Goal: Transaction & Acquisition: Purchase product/service

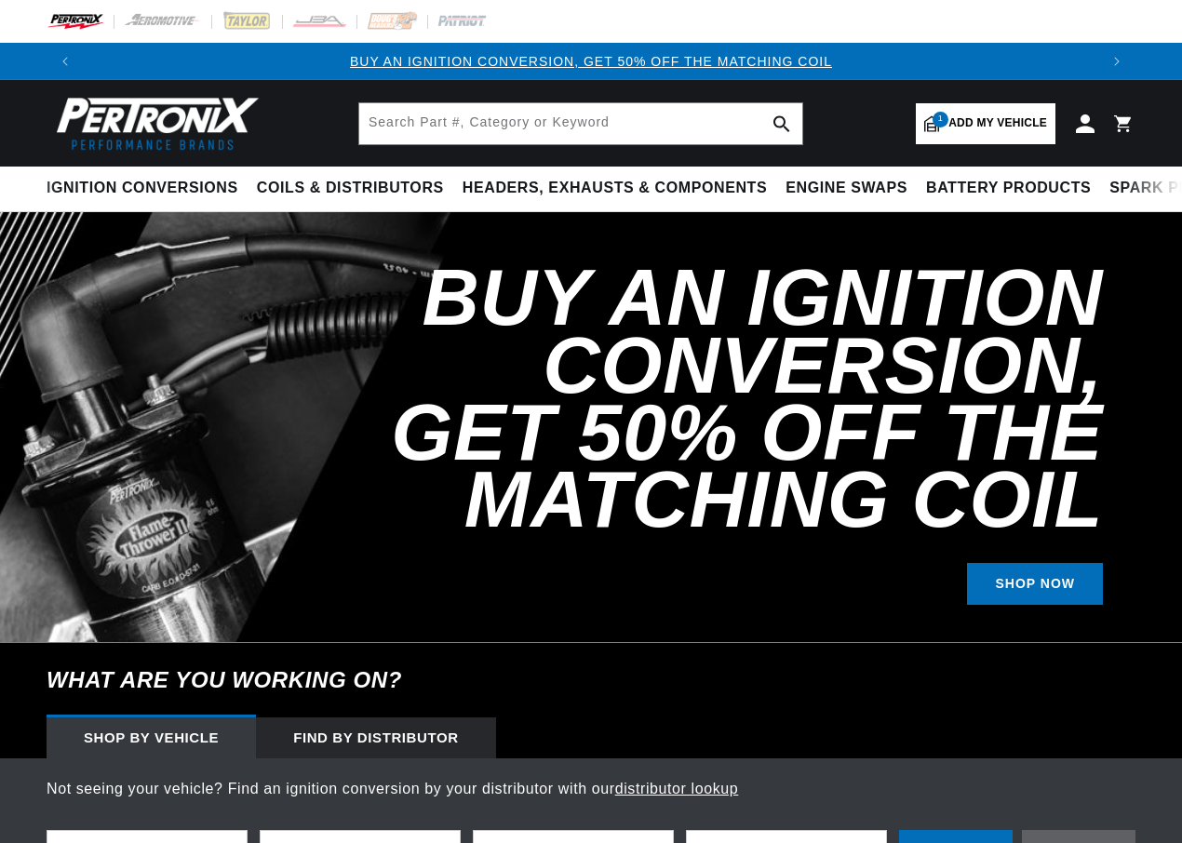
select select "1975"
select select "Toyota"
select select "Land-Cruiser"
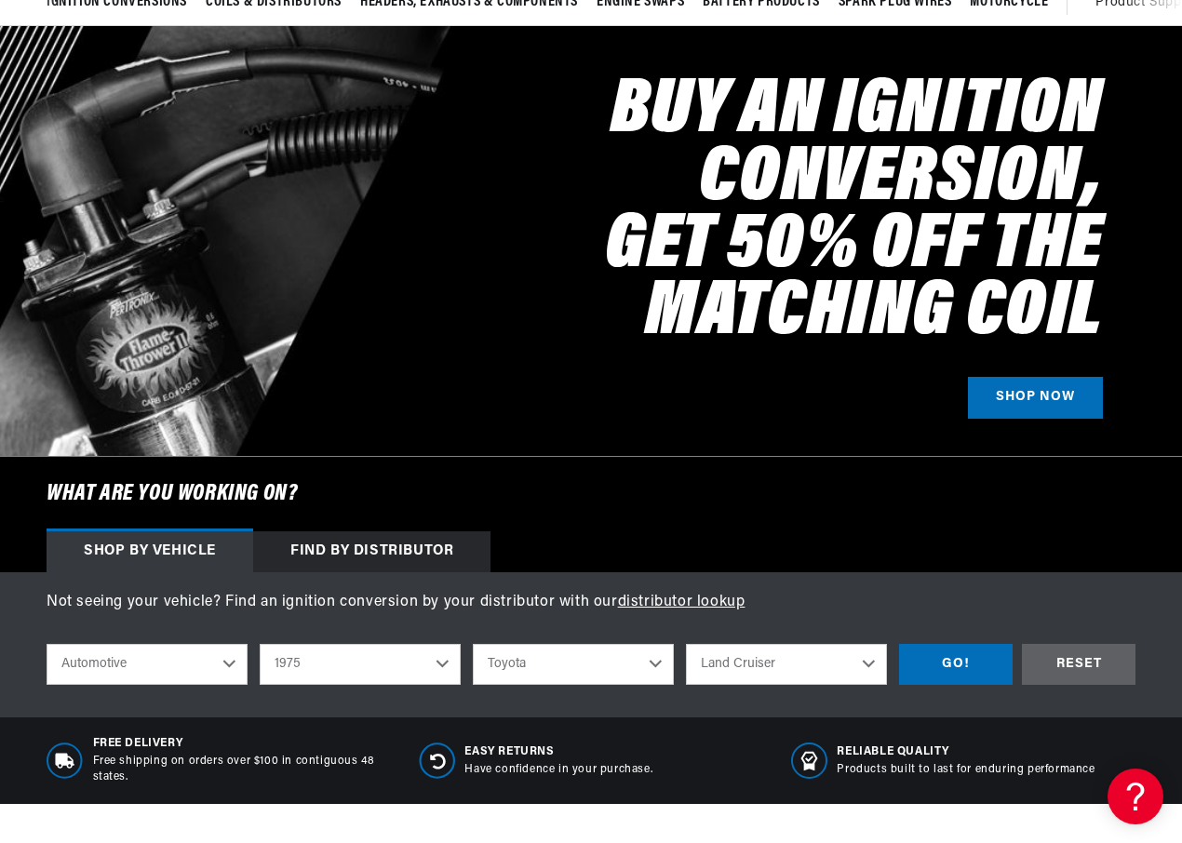
scroll to position [0, 1014]
click at [445, 663] on select "2022 2021 2020 2019 2018 2017 2016 2015 2014 2013 2012 2011 2010 2009 2008 2007…" at bounding box center [360, 664] width 201 height 41
click at [260, 645] on select "2022 2021 2020 2019 2018 2017 2016 2015 2014 2013 2012 2011 2010 2009 2008 2007…" at bounding box center [360, 664] width 201 height 41
select select "1976"
click at [983, 664] on div "GO!" at bounding box center [956, 665] width 114 height 42
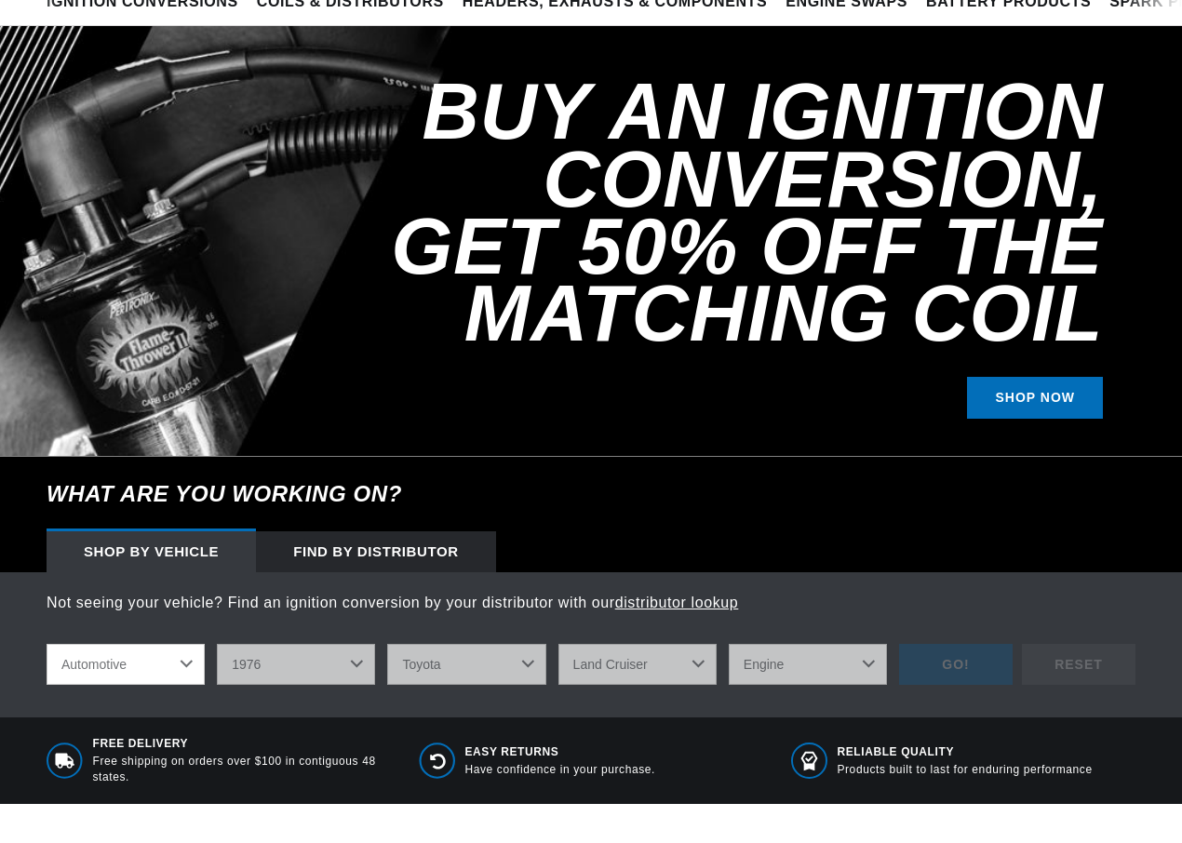
scroll to position [186, 0]
select select "1976"
select select "Toyota"
select select "Land-Cruiser"
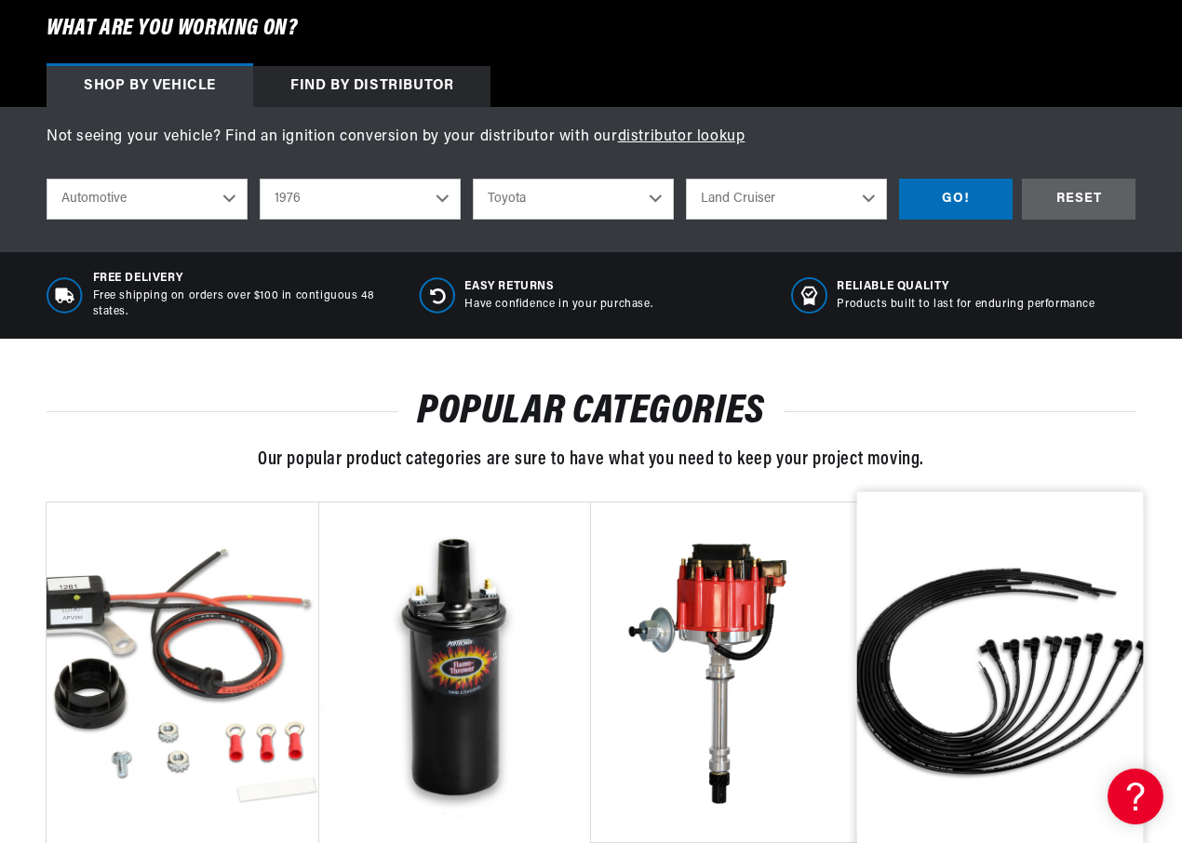
scroll to position [930, 0]
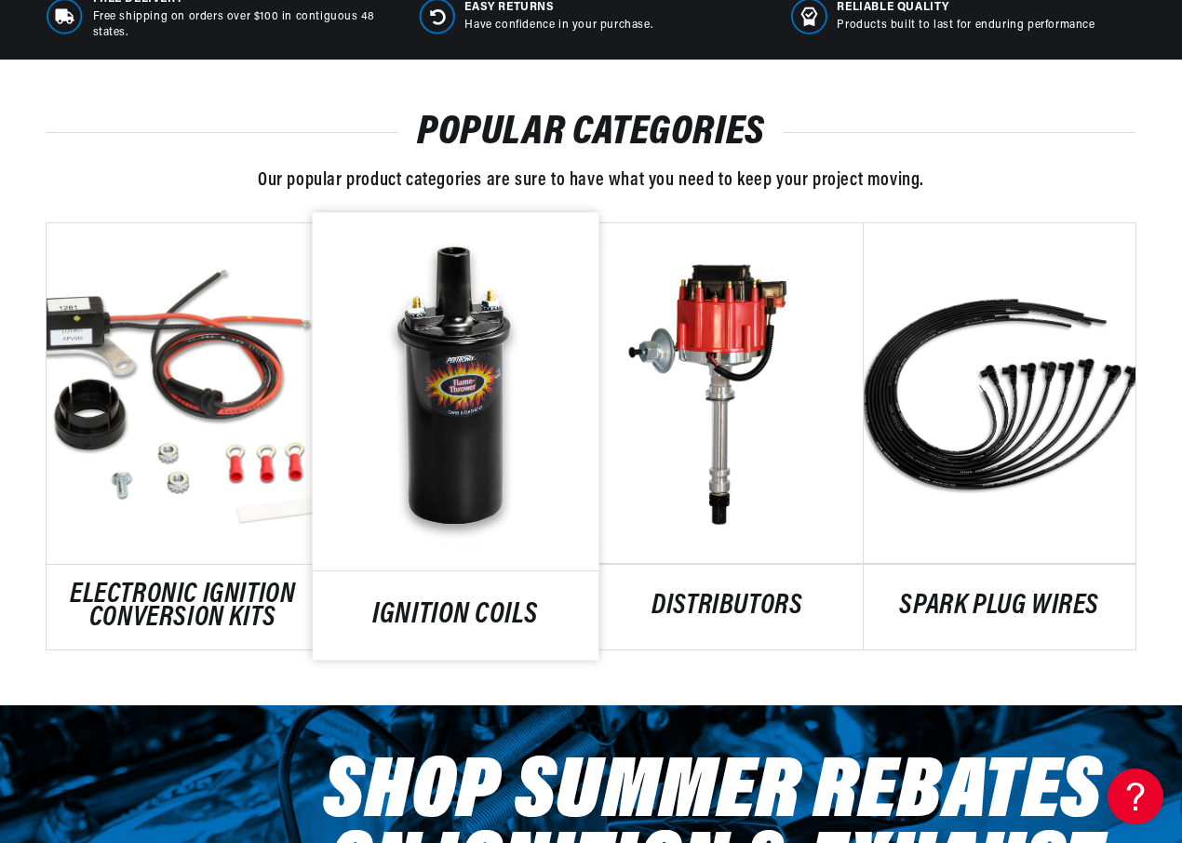
click at [465, 617] on link "IGNITION COILS" at bounding box center [455, 615] width 286 height 25
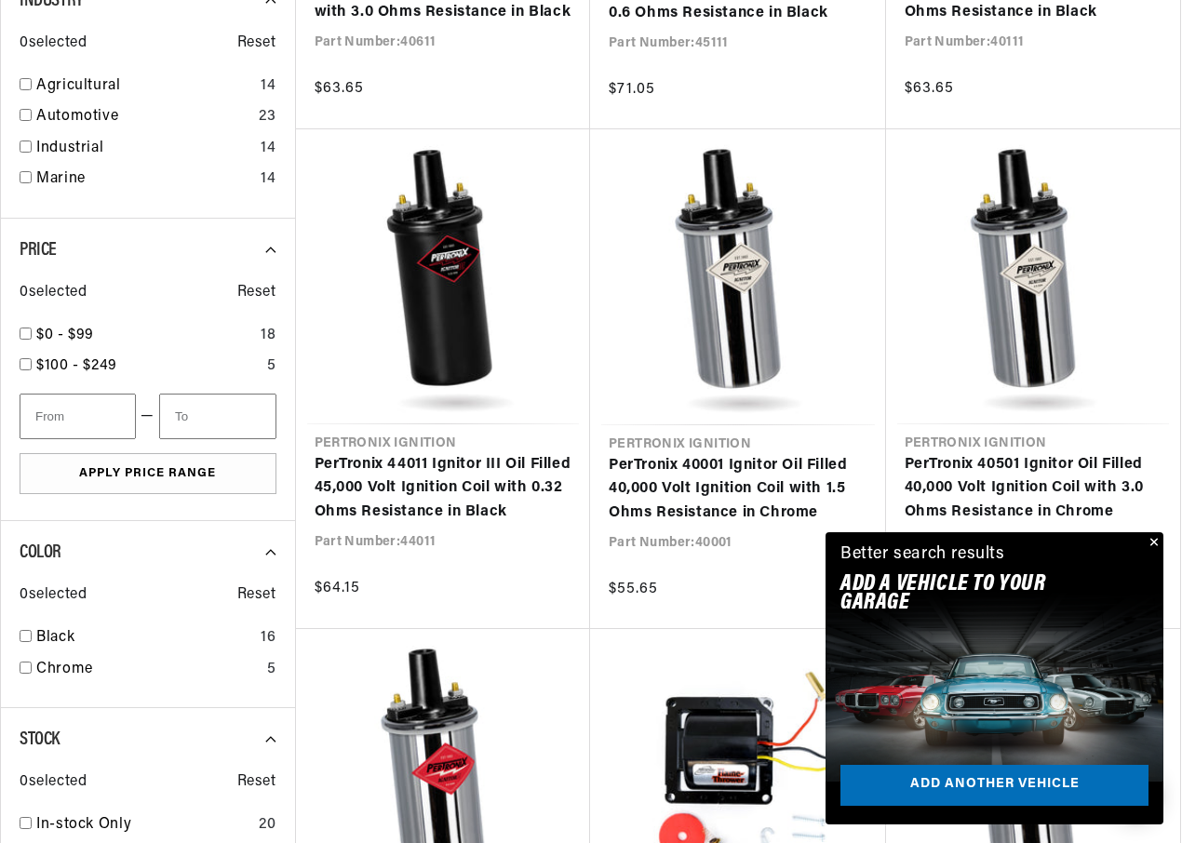
scroll to position [0, 2028]
click at [1156, 541] on button "Close" at bounding box center [1152, 543] width 22 height 22
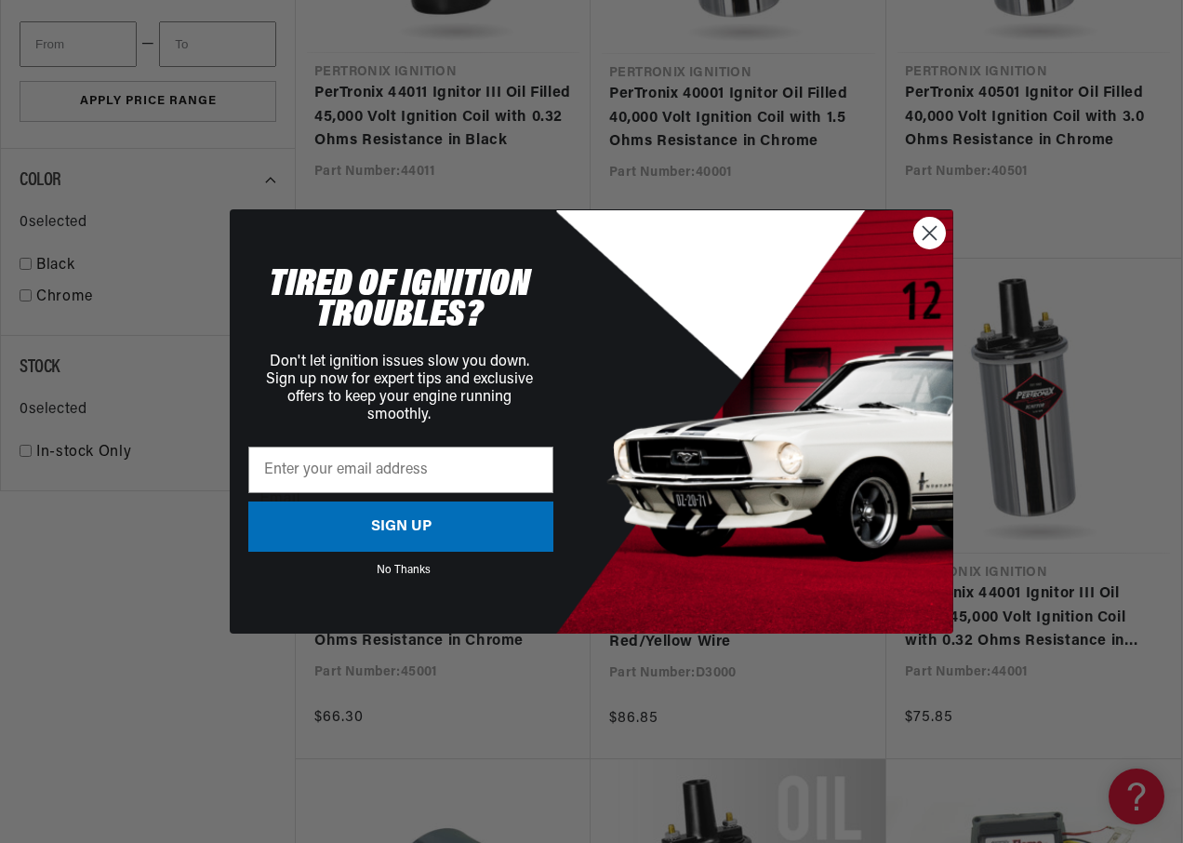
scroll to position [0, 58]
click at [930, 239] on circle "Close dialog" at bounding box center [930, 233] width 31 height 31
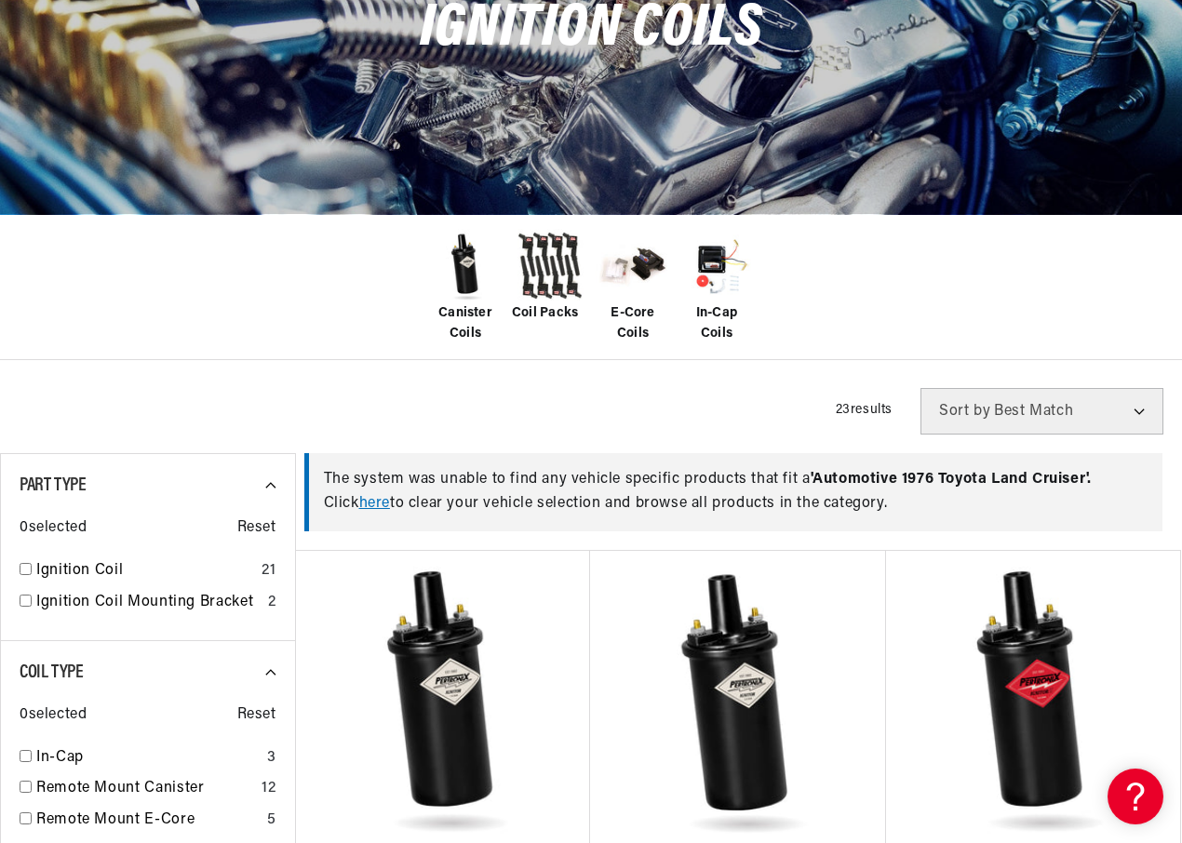
scroll to position [0, 0]
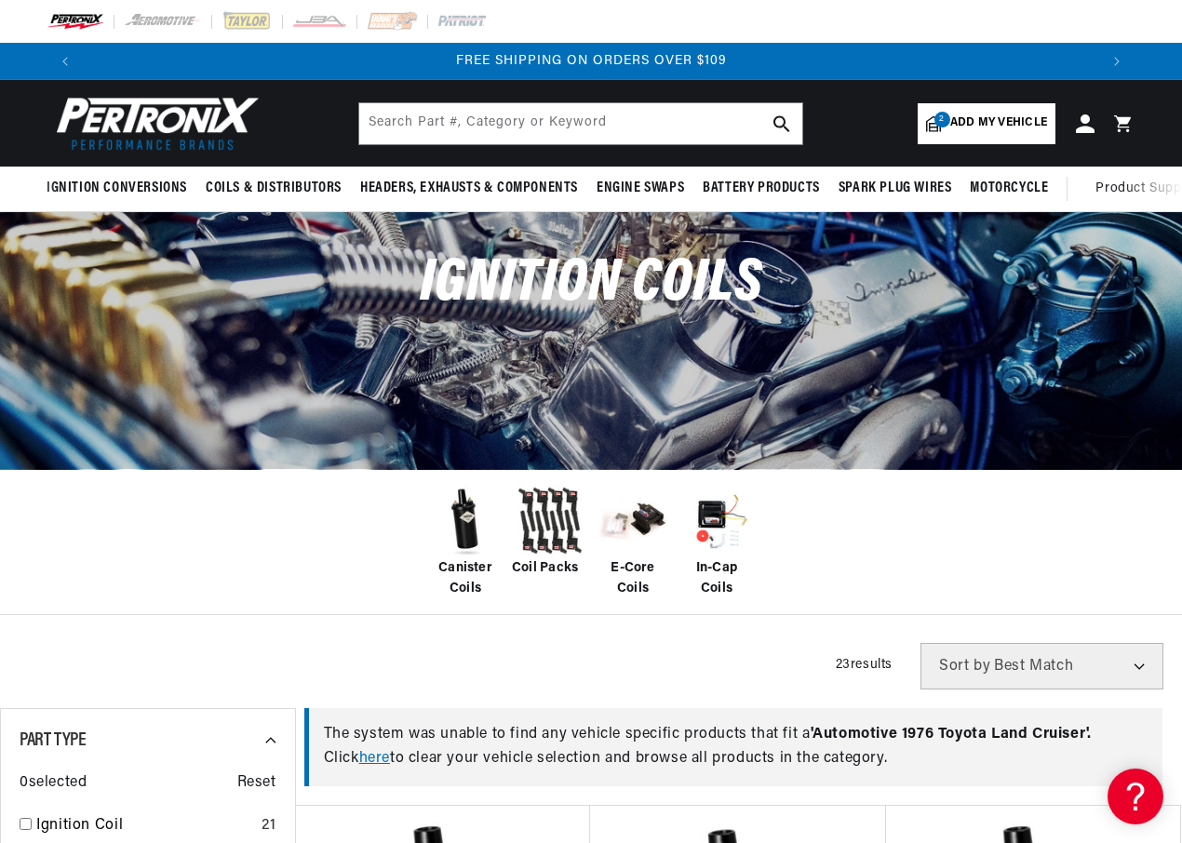
click at [995, 122] on span "Add my vehicle" at bounding box center [998, 123] width 97 height 18
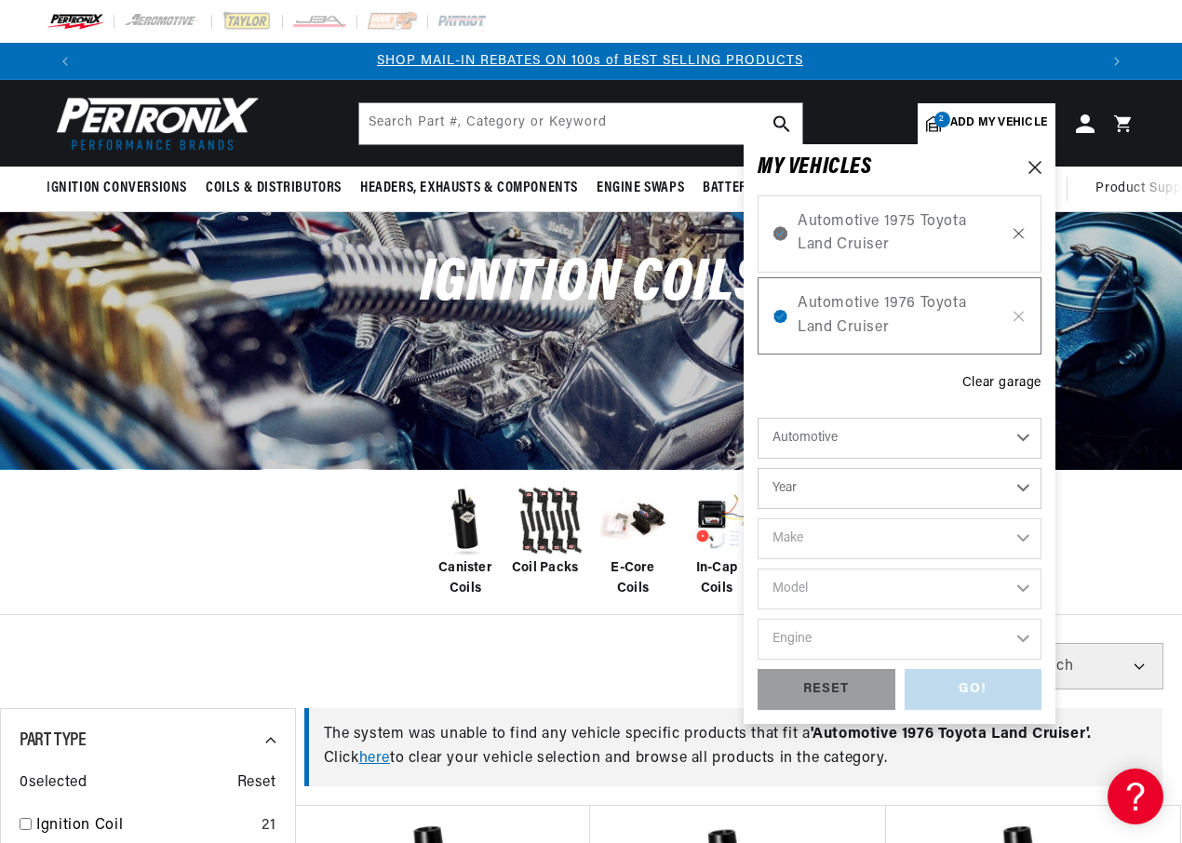
click at [1022, 230] on icon at bounding box center [1018, 233] width 9 height 9
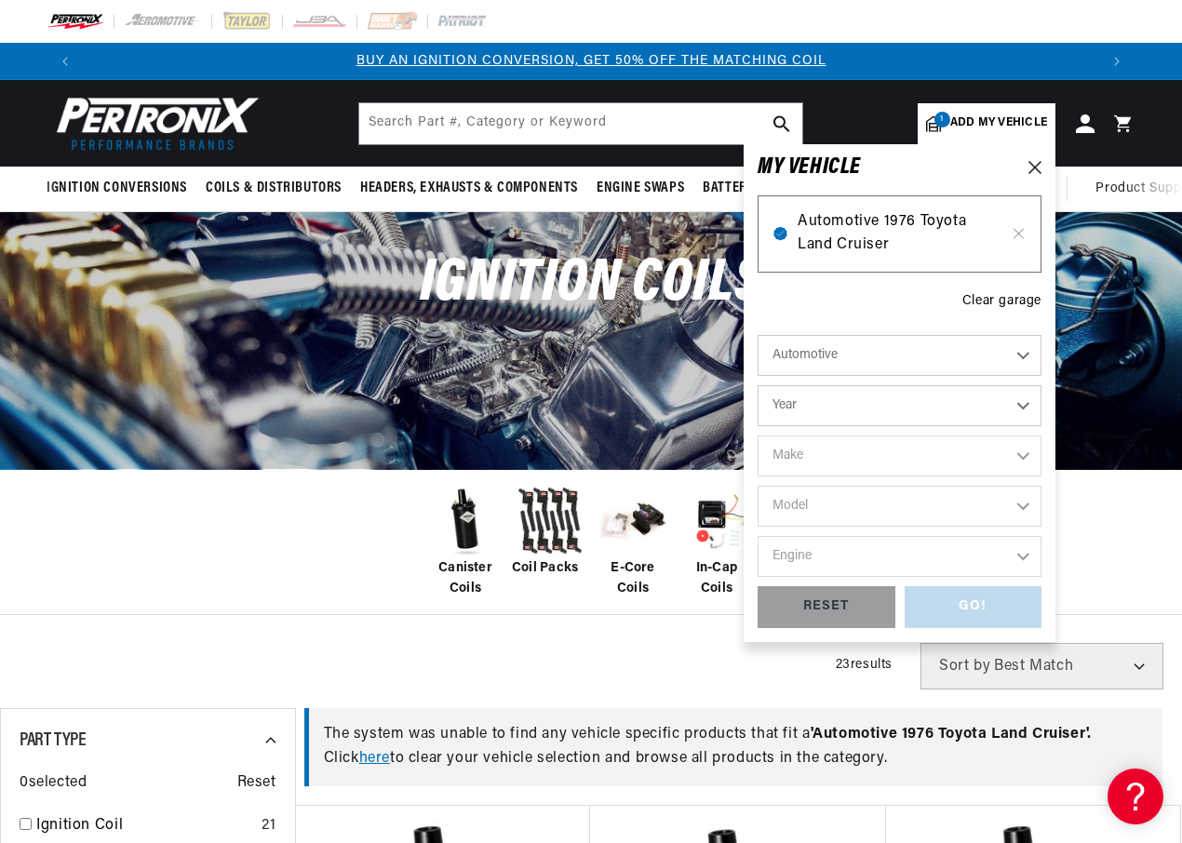
click at [935, 229] on span "Automotive 1976 Toyota Land Cruiser" at bounding box center [899, 233] width 204 height 47
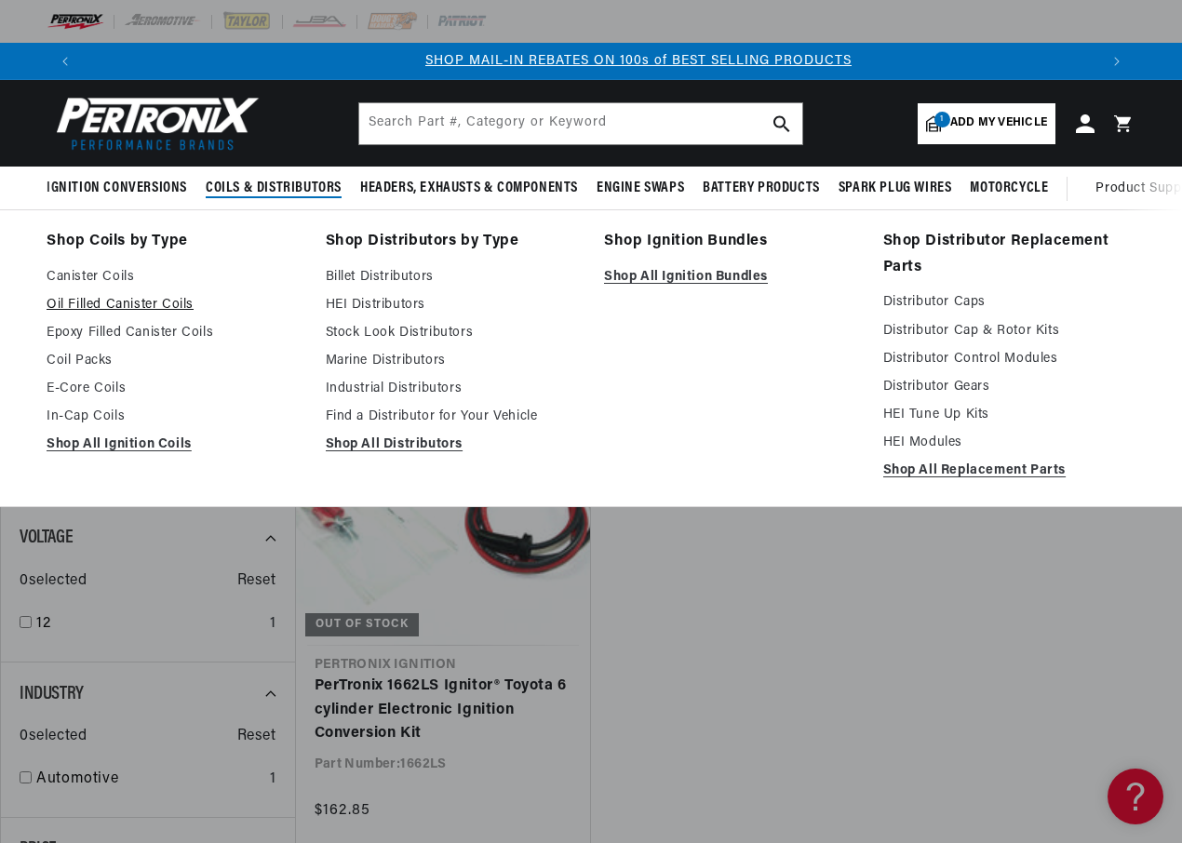
scroll to position [0, 1014]
click at [96, 445] on link "Shop All Ignition Coils" at bounding box center [173, 445] width 253 height 22
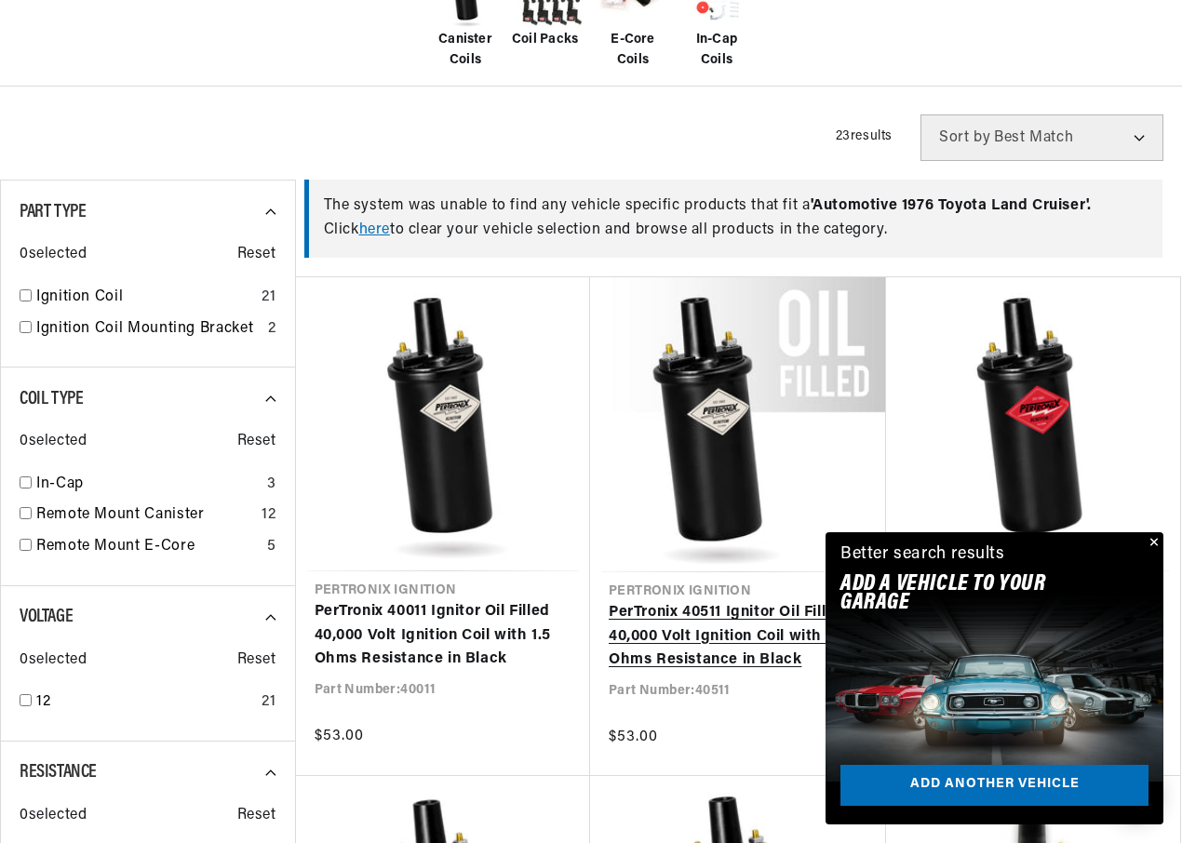
scroll to position [558, 0]
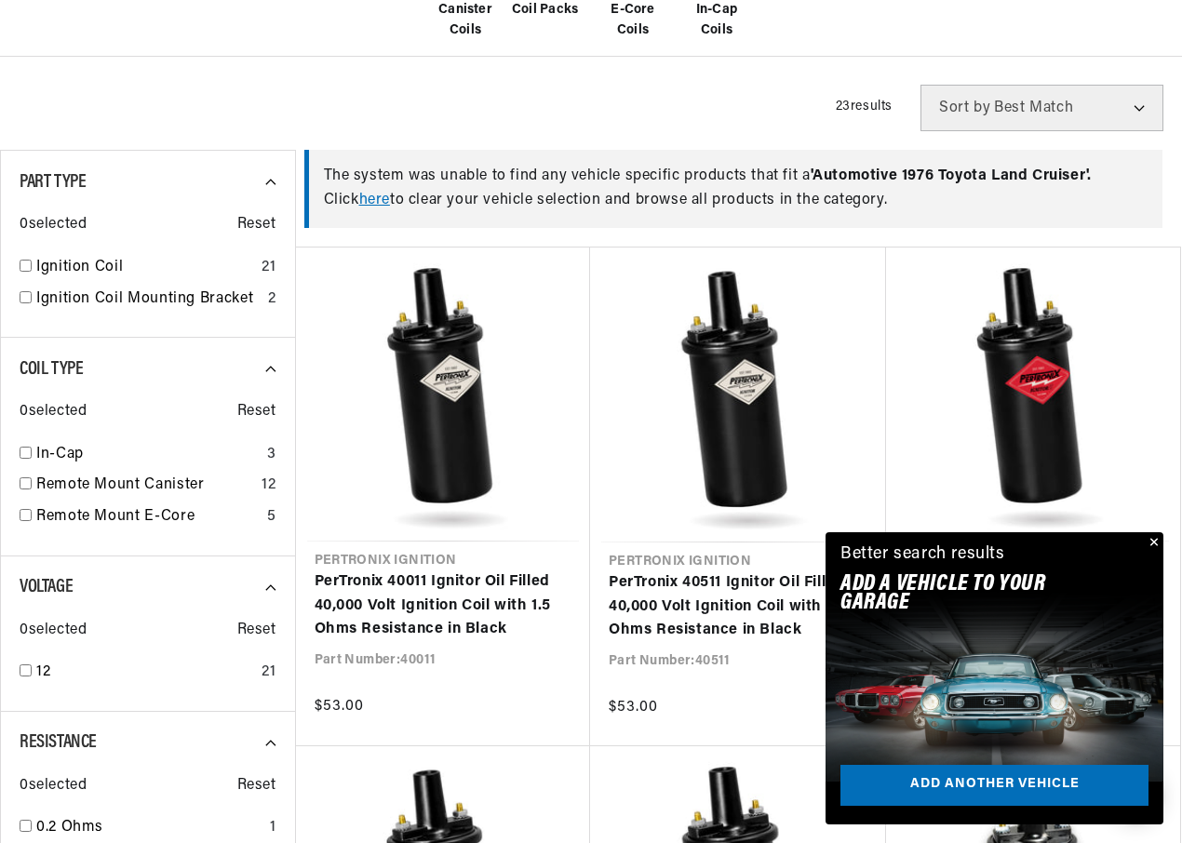
click at [1153, 537] on button "Close" at bounding box center [1152, 543] width 22 height 22
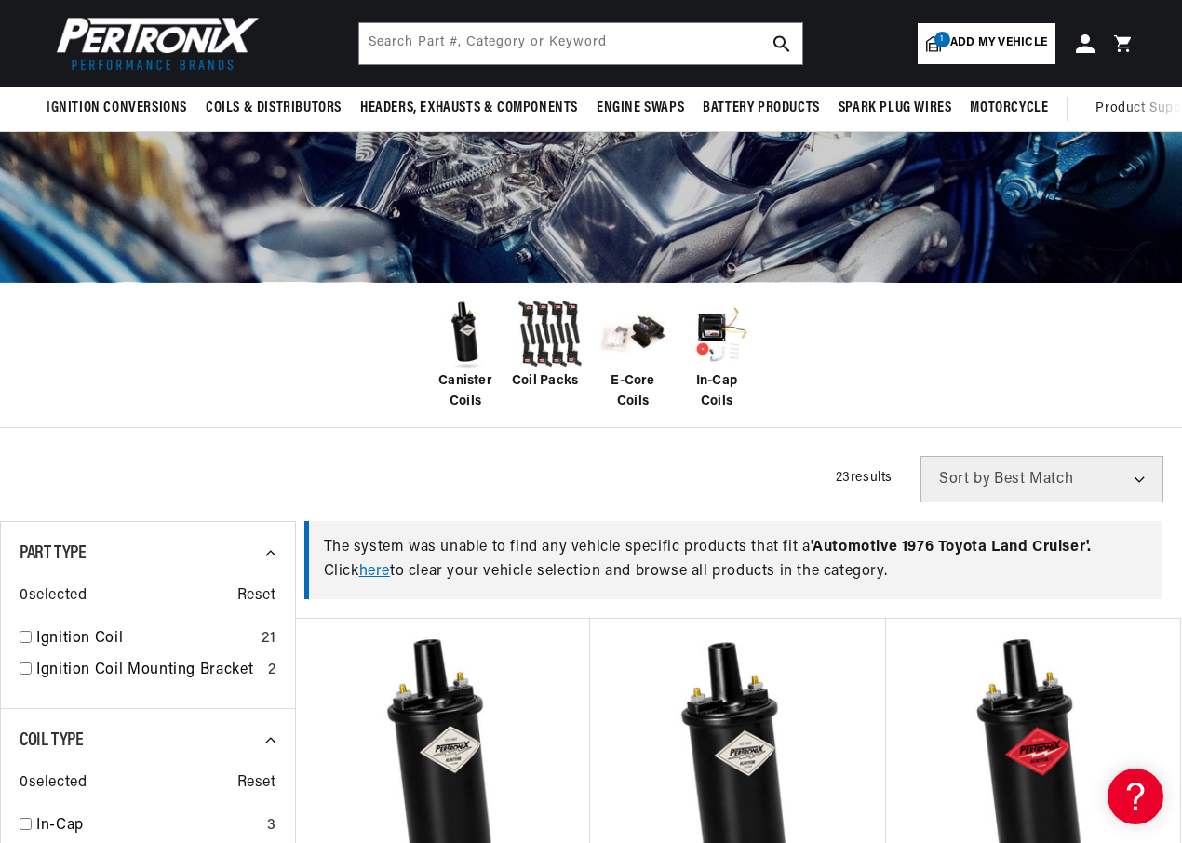
scroll to position [186, 0]
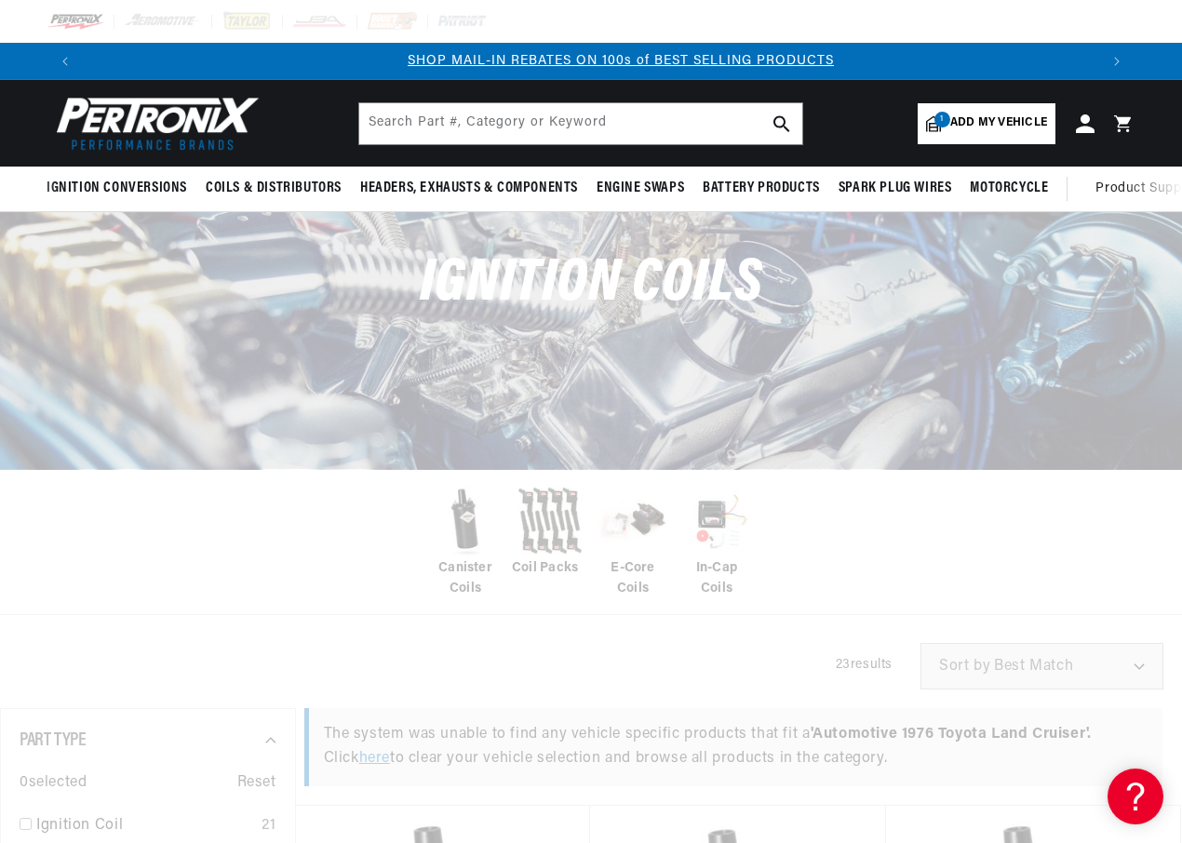
scroll to position [0, 1014]
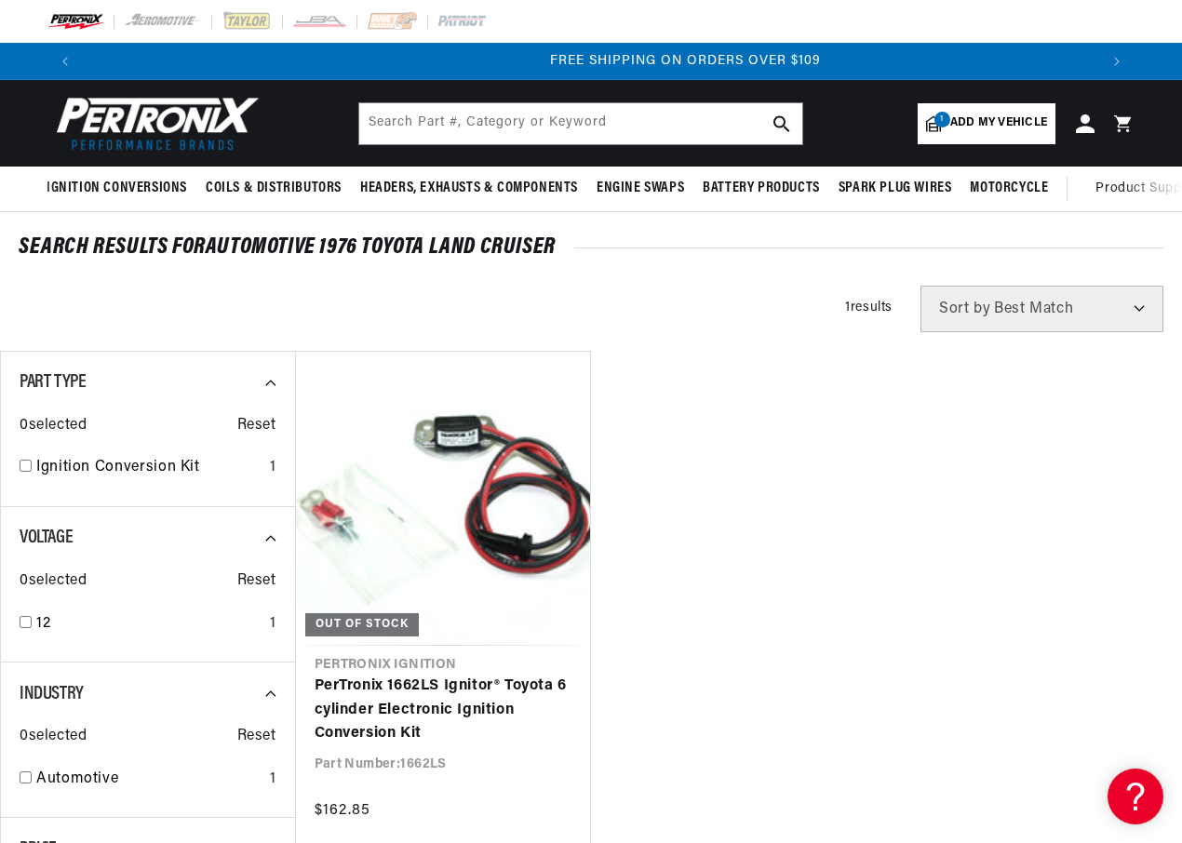
scroll to position [0, 2028]
